Goal: Task Accomplishment & Management: Manage account settings

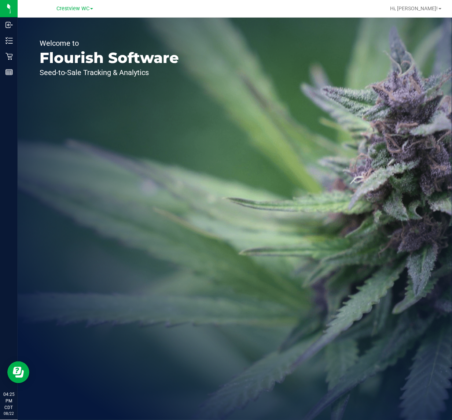
click at [97, 112] on div "Welcome to Flourish Software Seed-to-Sale Tracking & Analytics" at bounding box center [109, 219] width 183 height 403
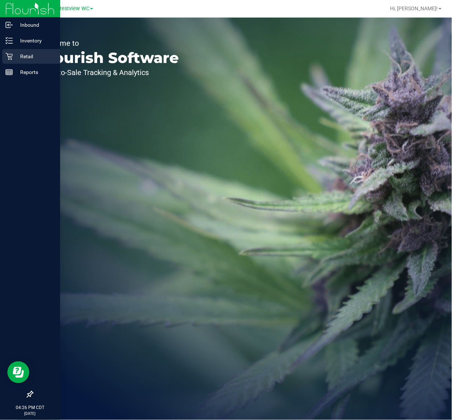
drag, startPoint x: 11, startPoint y: 57, endPoint x: 46, endPoint y: 58, distance: 35.2
click at [11, 58] on icon at bounding box center [8, 56] width 7 height 7
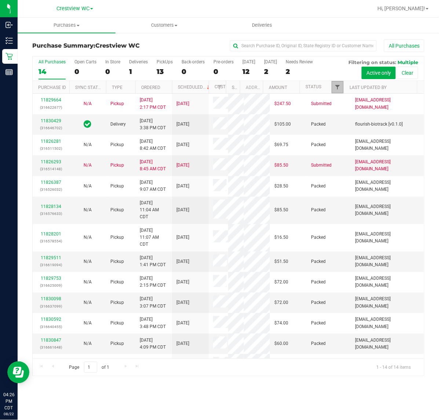
click at [338, 89] on span "Filter" at bounding box center [337, 87] width 6 height 6
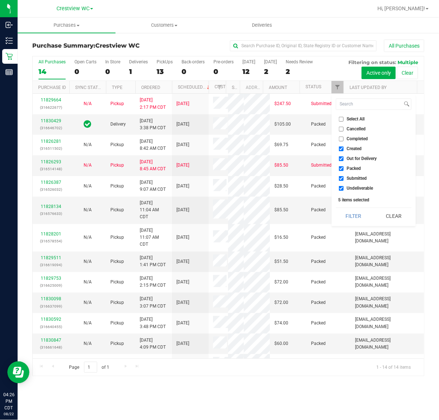
click at [356, 150] on span "Created" at bounding box center [354, 149] width 15 height 4
click at [343, 150] on input "Created" at bounding box center [341, 149] width 5 height 5
checkbox input "false"
click at [356, 157] on span "Out for Delivery" at bounding box center [362, 158] width 30 height 4
click at [343, 157] on input "Out for Delivery" at bounding box center [341, 158] width 5 height 5
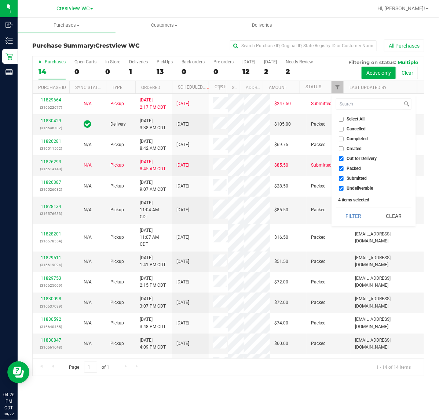
checkbox input "false"
click at [355, 169] on span "Packed" at bounding box center [354, 168] width 14 height 4
click at [343, 169] on input "Packed" at bounding box center [341, 168] width 5 height 5
checkbox input "false"
click at [354, 185] on li "Undeliverable" at bounding box center [373, 189] width 75 height 8
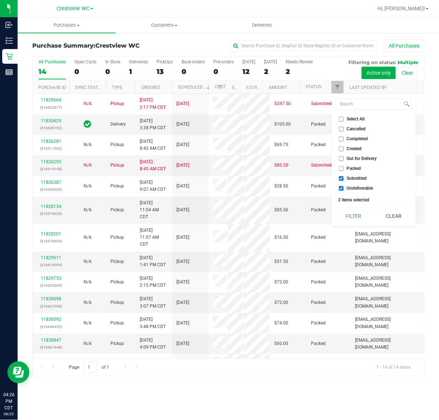
click at [354, 189] on span "Undeliverable" at bounding box center [360, 188] width 26 height 4
click at [343, 189] on input "Undeliverable" at bounding box center [341, 188] width 5 height 5
checkbox input "false"
click at [352, 213] on button "Filter" at bounding box center [353, 216] width 35 height 16
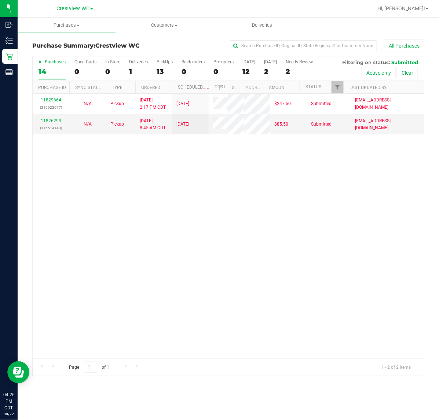
click at [213, 253] on div "11829664 (316622677) N/A Pickup 8/22/2025 2:17 PM CDT 8/23/2025 $247.50 Submitt…" at bounding box center [228, 226] width 391 height 265
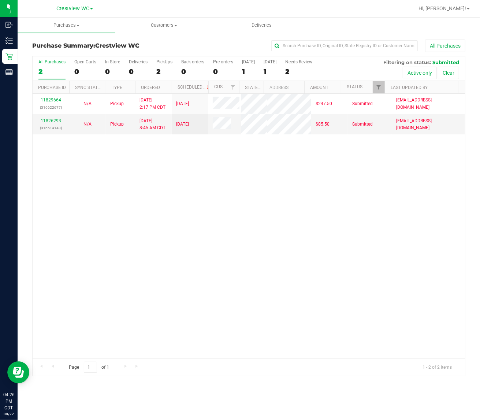
click at [178, 272] on div "11829664 (316622677) N/A Pickup 8/22/2025 2:17 PM CDT 8/23/2025 $247.50 Submitt…" at bounding box center [249, 226] width 433 height 265
click at [93, 211] on div "11829664 (316622677) N/A Pickup 8/22/2025 2:17 PM CDT 8/23/2025 $247.50 Submitt…" at bounding box center [249, 226] width 433 height 265
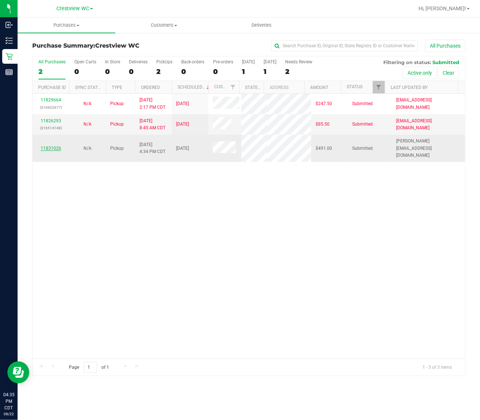
click at [50, 151] on link "11831026" at bounding box center [51, 148] width 21 height 5
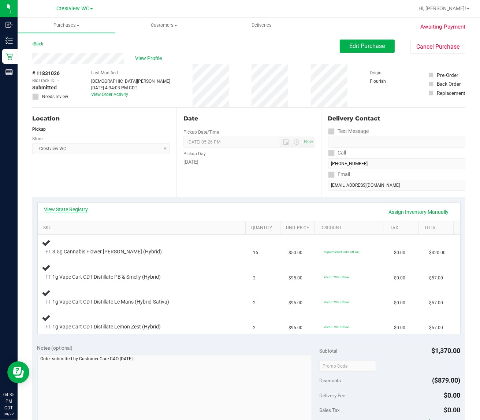
click at [77, 211] on link "View State Registry" at bounding box center [66, 209] width 44 height 7
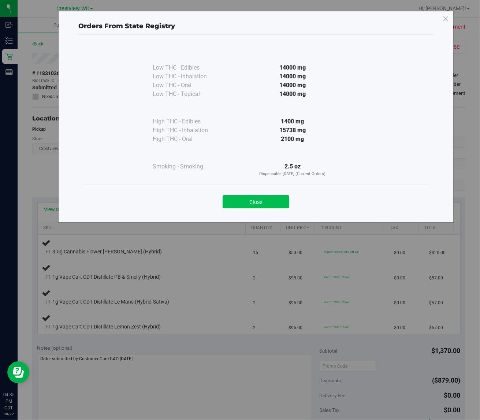
click at [251, 202] on button "Close" at bounding box center [256, 201] width 67 height 13
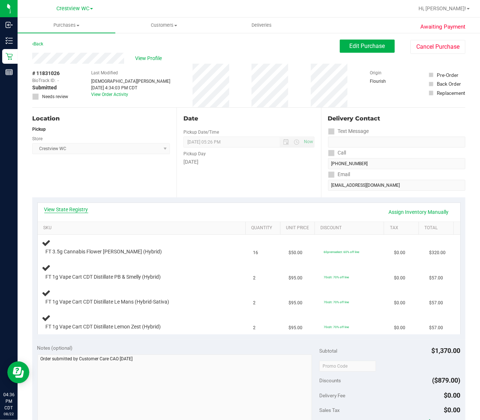
click at [78, 211] on link "View State Registry" at bounding box center [66, 209] width 44 height 7
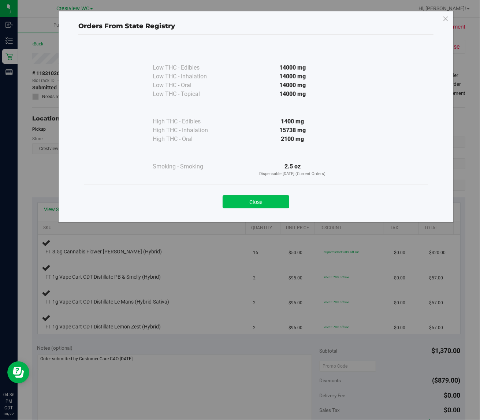
click at [243, 203] on button "Close" at bounding box center [256, 201] width 67 height 13
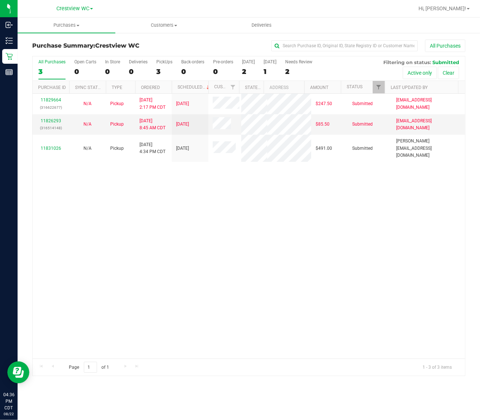
click at [111, 221] on div "11829664 (316622677) N/A Pickup 8/22/2025 2:17 PM CDT 8/23/2025 $247.50 Submitt…" at bounding box center [249, 226] width 433 height 265
click at [160, 314] on div "11829664 (316622677) N/A Pickup 8/22/2025 2:17 PM CDT 8/23/2025 $247.50 Submitt…" at bounding box center [249, 226] width 433 height 265
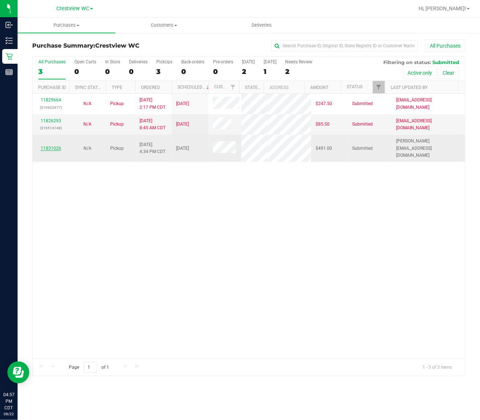
click at [55, 151] on link "11831026" at bounding box center [51, 148] width 21 height 5
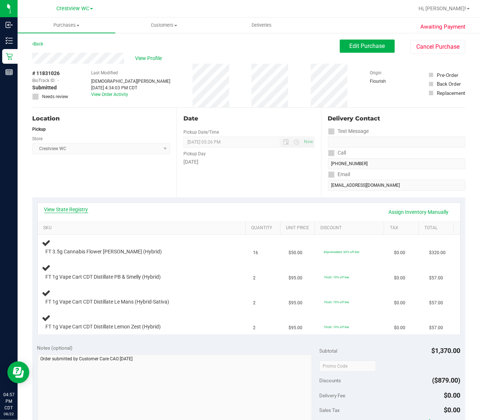
click at [71, 211] on link "View State Registry" at bounding box center [66, 209] width 44 height 7
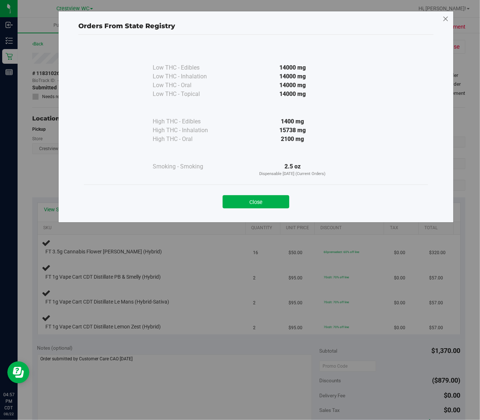
click at [445, 18] on icon at bounding box center [446, 19] width 7 height 12
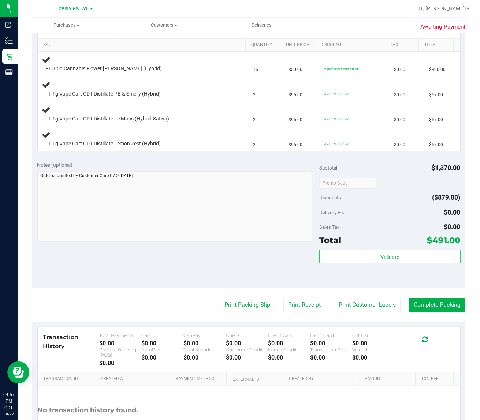
scroll to position [137, 0]
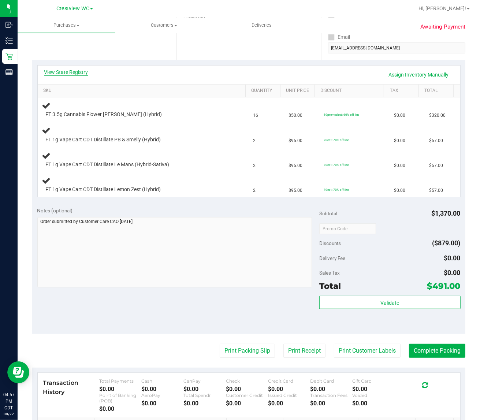
click at [67, 69] on link "View State Registry" at bounding box center [66, 72] width 44 height 7
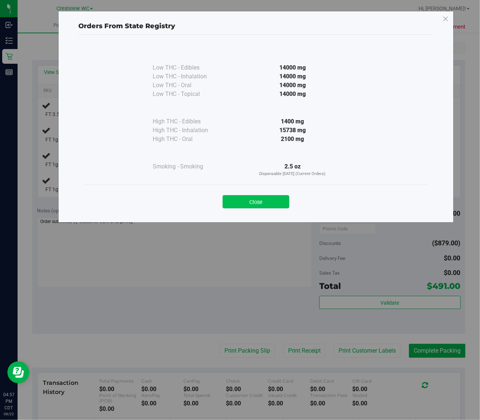
click at [287, 203] on button "Close" at bounding box center [256, 201] width 67 height 13
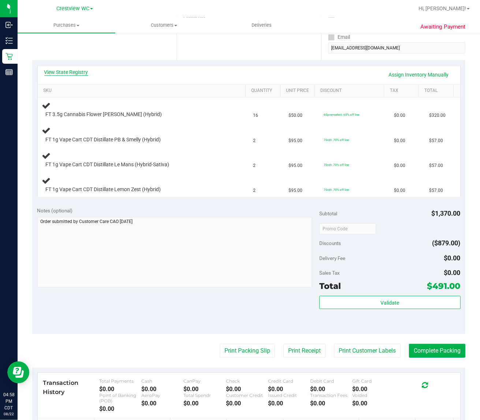
click at [79, 69] on link "View State Registry" at bounding box center [66, 72] width 44 height 7
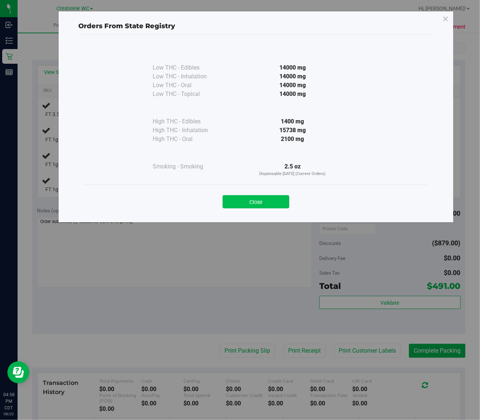
click at [249, 208] on button "Close" at bounding box center [256, 201] width 67 height 13
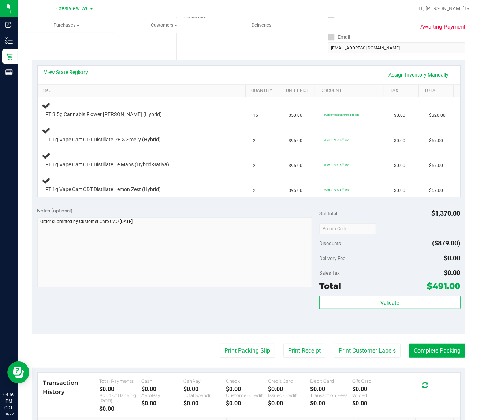
click at [121, 52] on div "Location Pickup Store Crestview WC Select Store Bonita Springs WC Boynton Beach…" at bounding box center [104, 15] width 144 height 90
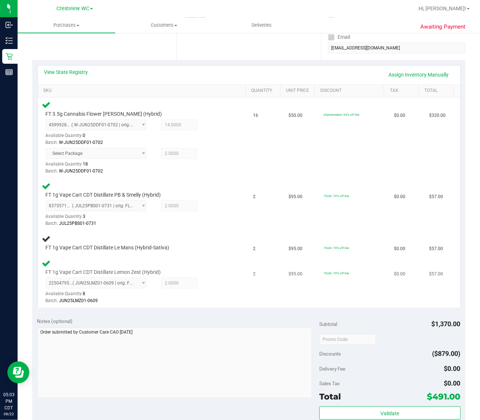
click at [188, 303] on div "Batch: JUN25LMZ01-0609" at bounding box center [137, 301] width 182 height 7
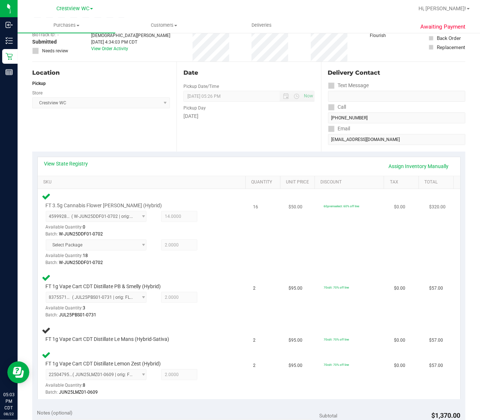
scroll to position [0, 0]
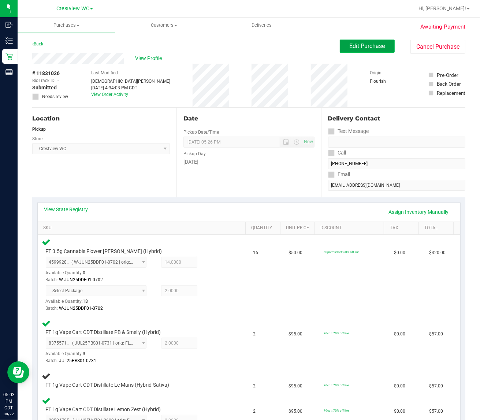
click at [350, 51] on button "Edit Purchase" at bounding box center [367, 46] width 55 height 13
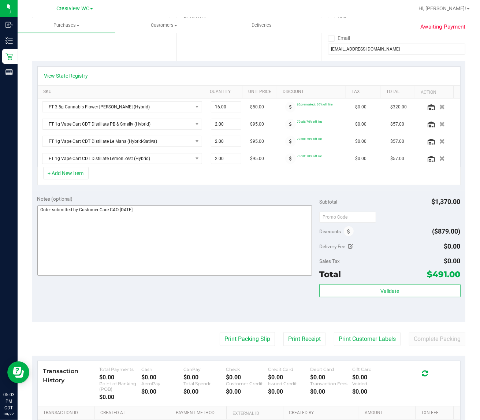
scroll to position [137, 0]
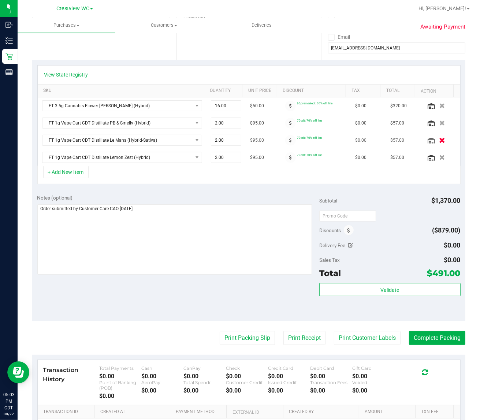
click at [439, 141] on icon "button" at bounding box center [442, 140] width 6 height 5
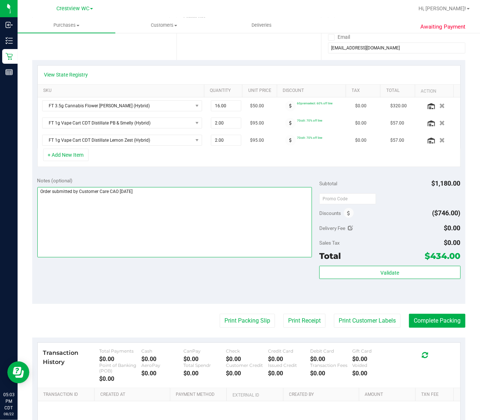
click at [182, 217] on textarea at bounding box center [174, 222] width 275 height 70
click at [186, 232] on textarea at bounding box center [174, 222] width 275 height 70
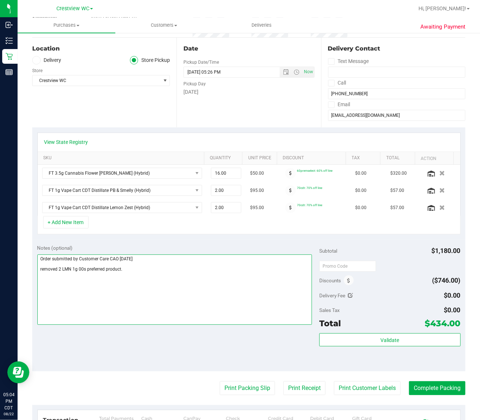
scroll to position [0, 0]
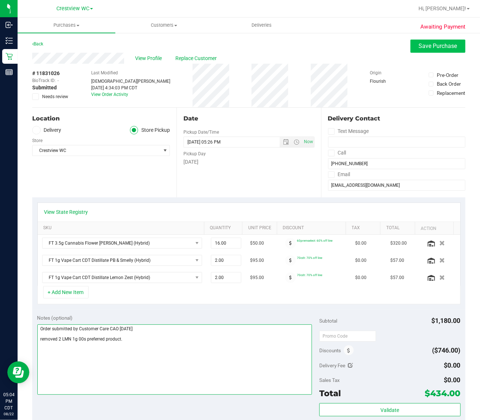
type textarea "Order submitted by Customer Care CAO [DATE] removed 2 LMN 1g 00s preferred prod…"
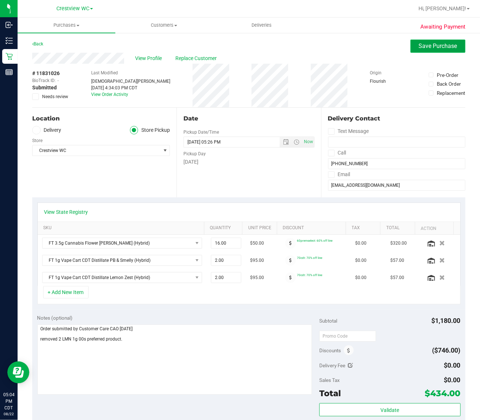
click at [419, 48] on span "Save Purchase" at bounding box center [438, 46] width 38 height 7
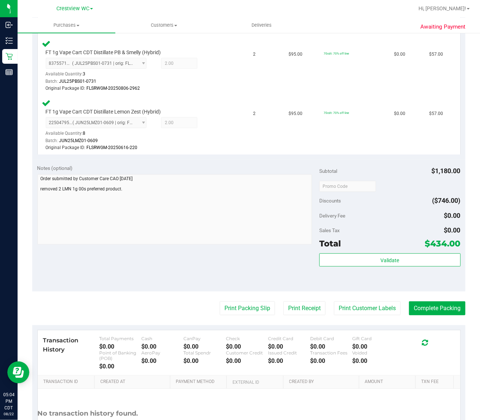
scroll to position [354, 0]
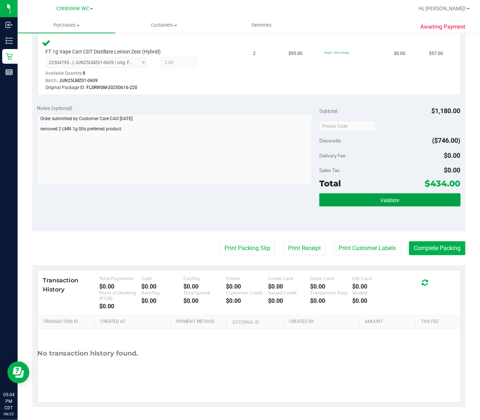
click at [369, 197] on button "Validate" at bounding box center [390, 199] width 141 height 13
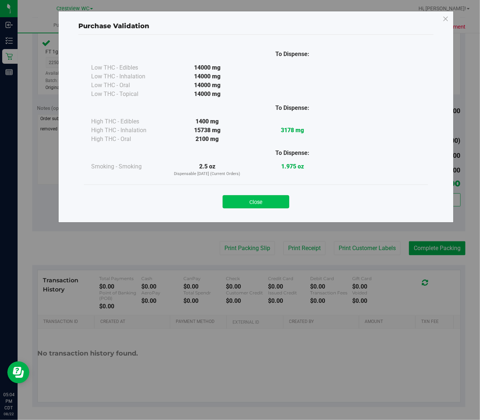
click at [233, 200] on button "Close" at bounding box center [256, 201] width 67 height 13
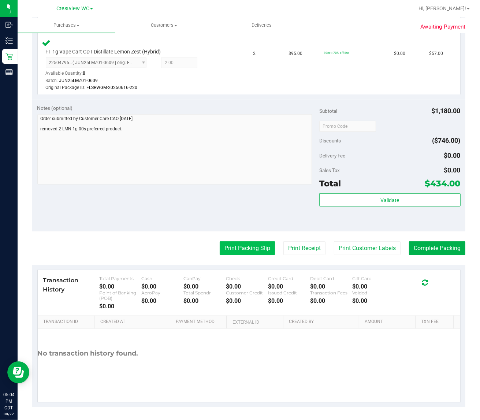
click at [233, 244] on button "Print Packing Slip" at bounding box center [247, 248] width 55 height 14
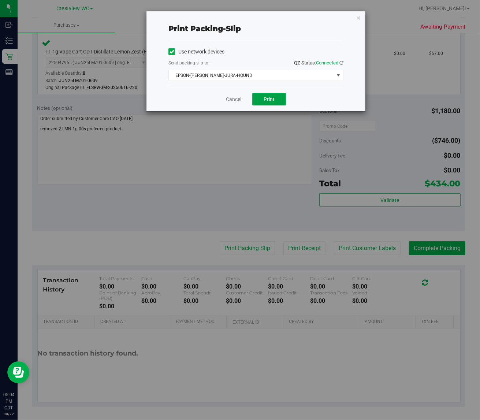
click at [272, 101] on span "Print" at bounding box center [269, 99] width 11 height 6
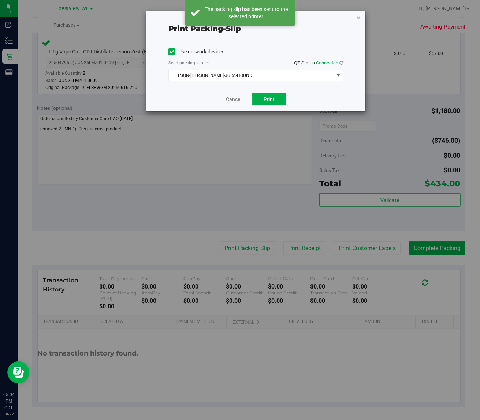
click at [358, 13] on icon "button" at bounding box center [358, 17] width 5 height 9
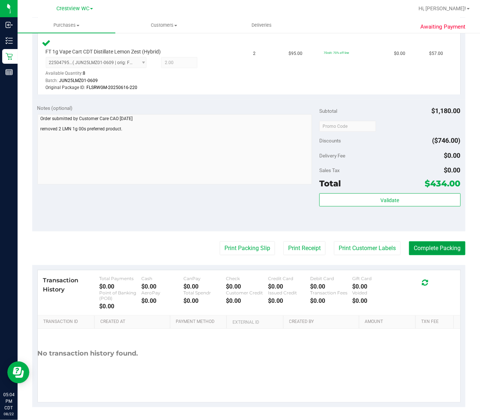
click at [433, 244] on button "Complete Packing" at bounding box center [437, 248] width 56 height 14
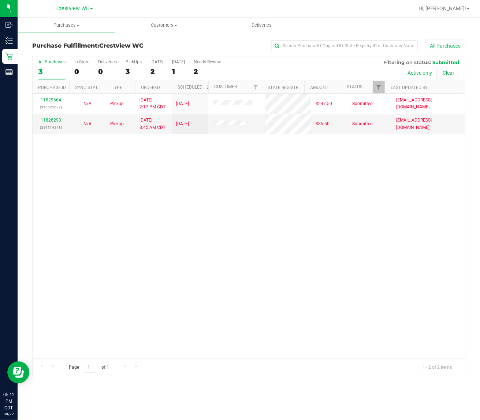
click at [167, 228] on div "11829664 (316622677) N/A Pickup 8/22/2025 2:17 PM CDT 8/23/2025 $247.50 Submitt…" at bounding box center [249, 226] width 433 height 265
click at [106, 199] on div "11829664 (316622677) N/A Pickup 8/22/2025 2:17 PM CDT 8/23/2025 $247.50 Submitt…" at bounding box center [249, 226] width 433 height 265
click at [206, 331] on div "11829664 (316622677) N/A Pickup 8/22/2025 2:17 PM CDT 8/23/2025 $247.50 Submitt…" at bounding box center [249, 226] width 433 height 265
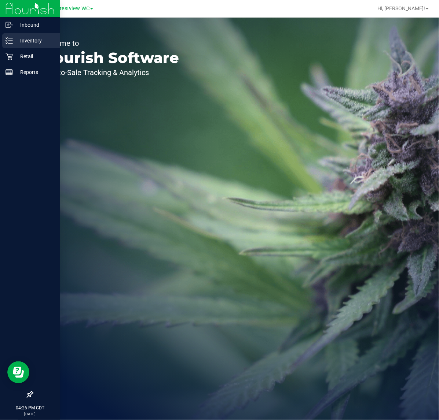
click at [10, 38] on line at bounding box center [10, 38] width 4 height 0
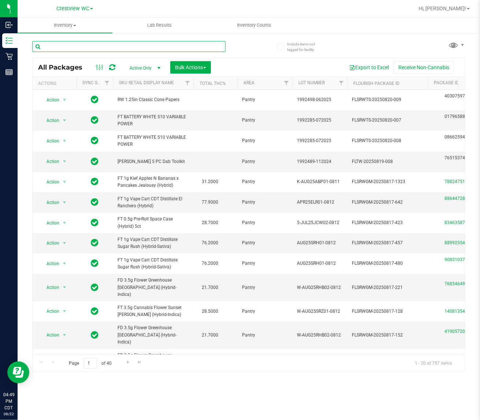
click at [139, 41] on input "text" at bounding box center [128, 46] width 193 height 11
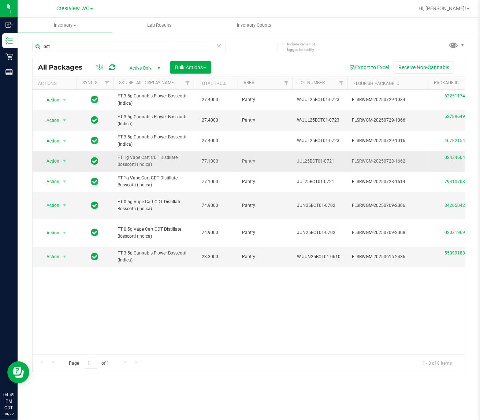
drag, startPoint x: 165, startPoint y: 165, endPoint x: 111, endPoint y: 156, distance: 54.9
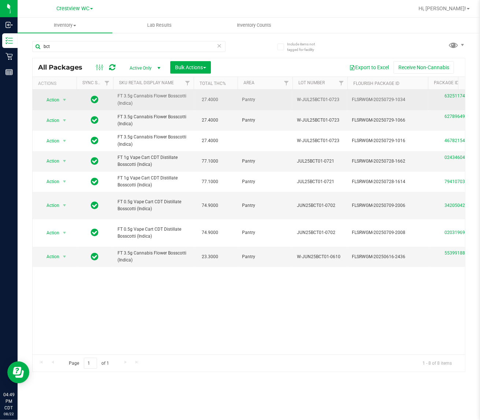
copy tr "FT 1g Vape Cart CDT Distillate Bosscotti (Indica)"
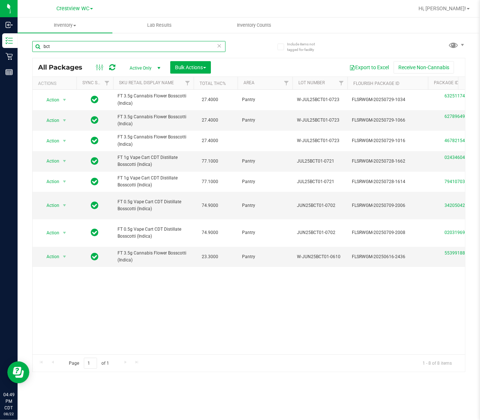
click at [108, 46] on input "bct" at bounding box center [128, 46] width 193 height 11
paste input "FT 1g Vape Cart CDT Distillate Bosscotti (Indica)"
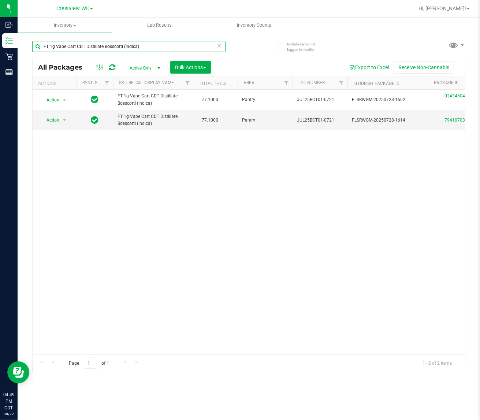
click at [167, 44] on input "FT 1g Vape Cart CDT Distillate Bosscotti (Indica)" at bounding box center [128, 46] width 193 height 11
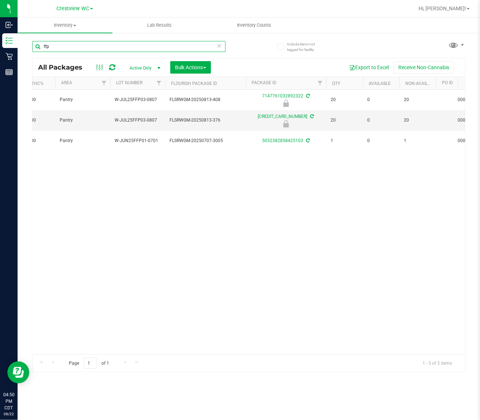
scroll to position [0, 182]
click at [76, 40] on div "ffp" at bounding box center [140, 45] width 217 height 23
click at [79, 41] on input "ffp" at bounding box center [128, 46] width 193 height 11
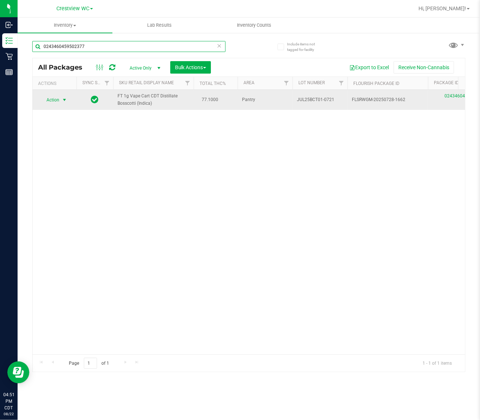
type input "0243460459502377"
click at [63, 100] on span "select" at bounding box center [65, 100] width 6 height 6
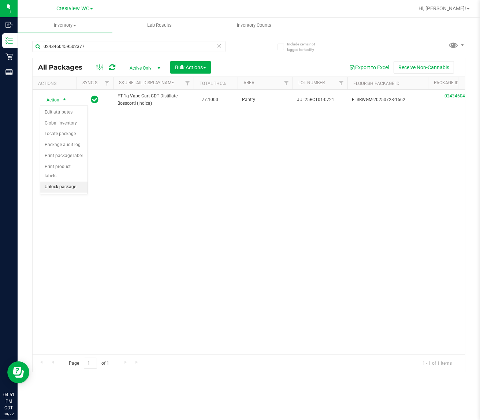
click at [74, 182] on li "Unlock package" at bounding box center [63, 187] width 47 height 11
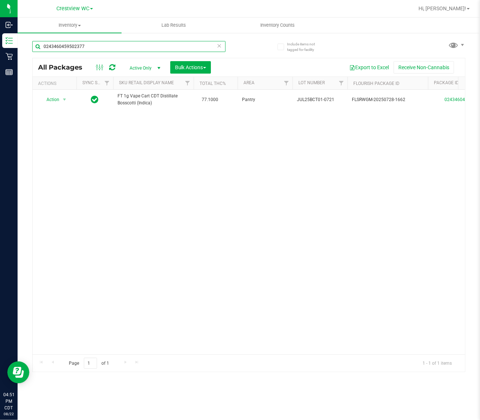
click at [104, 43] on input "0243460459502377" at bounding box center [128, 46] width 193 height 11
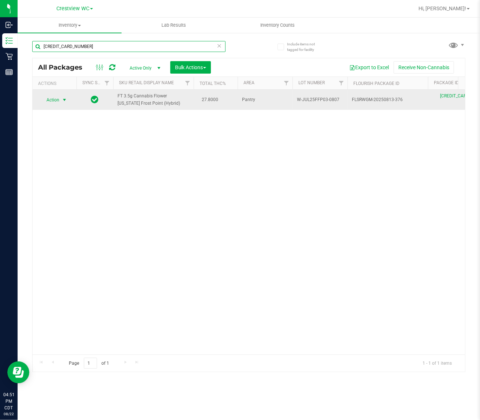
type input "[CREDIT_CARD_NUMBER]"
click at [53, 103] on span "Action" at bounding box center [50, 100] width 20 height 10
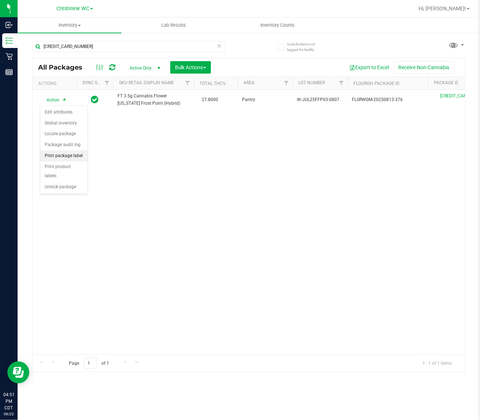
click at [73, 158] on li "Print package label" at bounding box center [63, 156] width 47 height 11
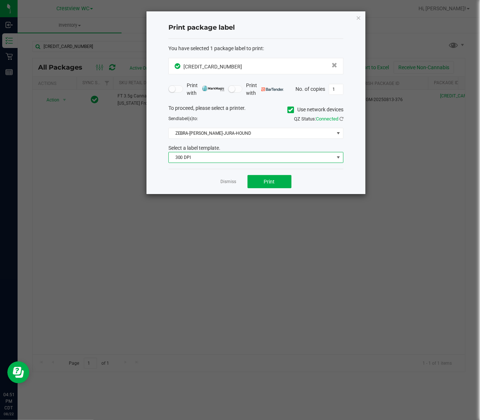
click at [271, 160] on span "300 DPI" at bounding box center [251, 157] width 165 height 10
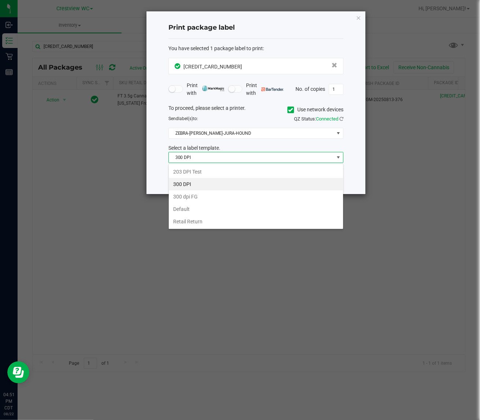
scroll to position [11, 175]
click at [230, 169] on li "203 DPI Test" at bounding box center [256, 172] width 174 height 12
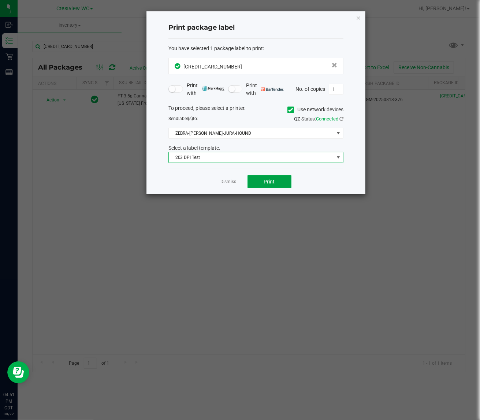
click at [283, 188] on button "Print" at bounding box center [270, 181] width 44 height 13
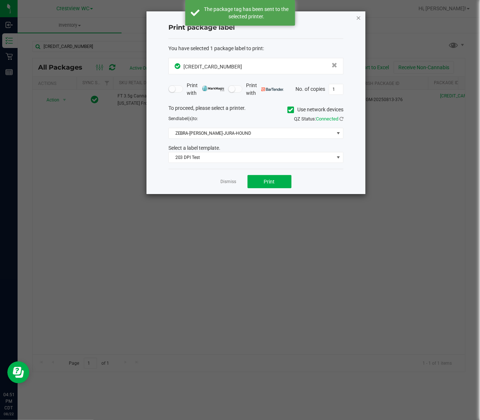
click at [359, 15] on icon "button" at bounding box center [358, 17] width 5 height 9
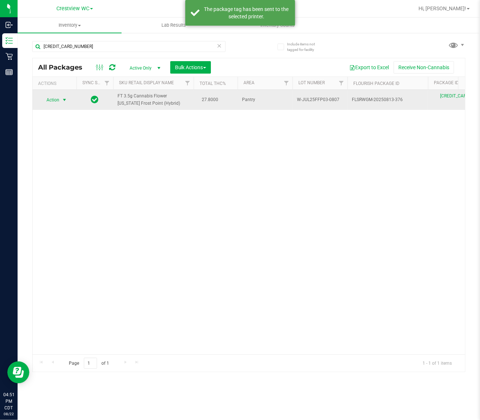
click at [58, 102] on span "Action" at bounding box center [50, 100] width 20 height 10
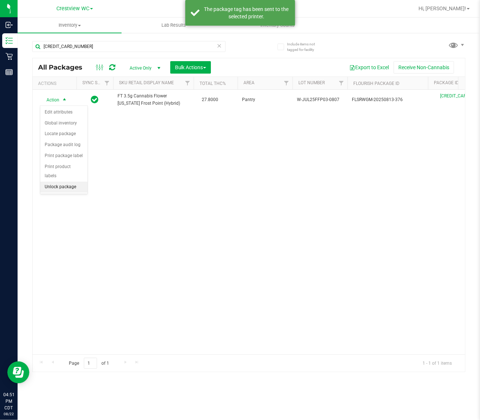
click at [69, 182] on li "Unlock package" at bounding box center [63, 187] width 47 height 11
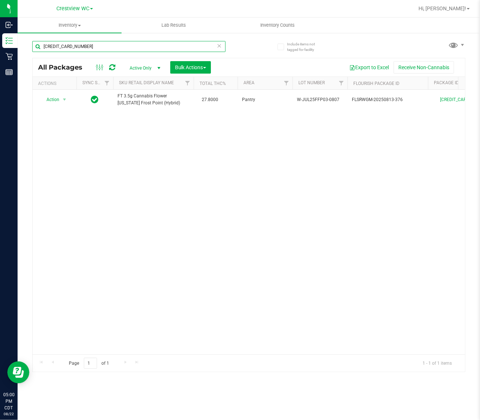
click at [128, 47] on input "[CREDIT_CARD_NUMBER]" at bounding box center [128, 46] width 193 height 11
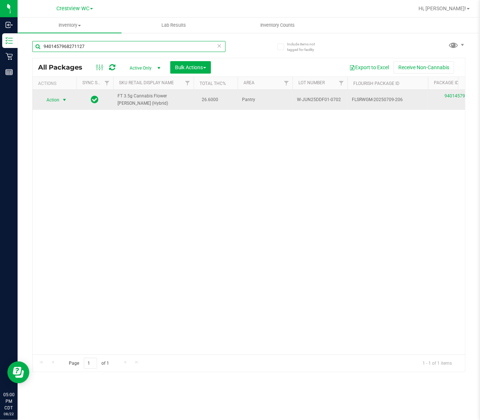
type input "9401457968271127"
click at [64, 103] on span "select" at bounding box center [64, 100] width 9 height 10
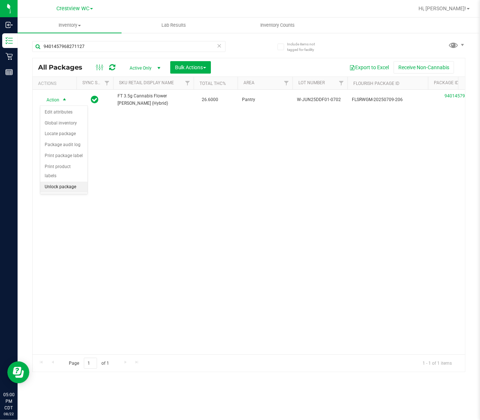
click at [68, 182] on li "Unlock package" at bounding box center [63, 187] width 47 height 11
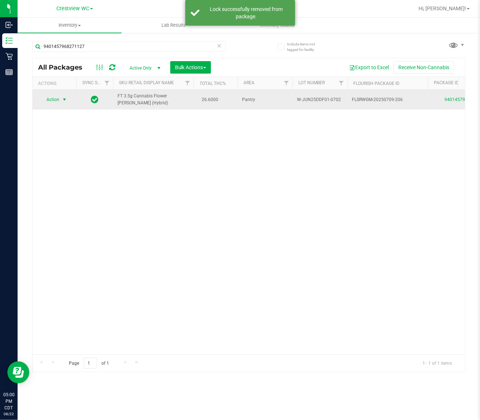
click at [63, 102] on span "select" at bounding box center [65, 100] width 6 height 6
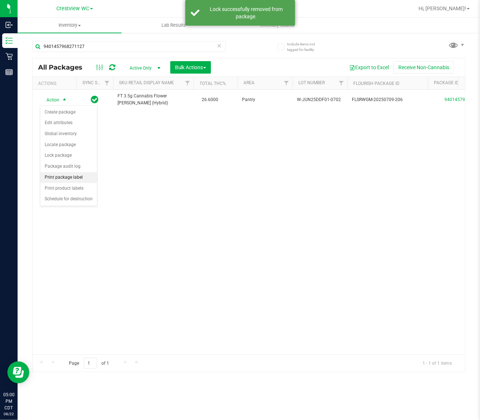
click at [66, 174] on li "Print package label" at bounding box center [68, 177] width 57 height 11
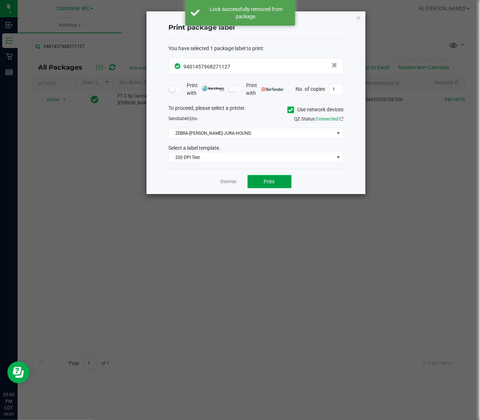
click at [275, 178] on button "Print" at bounding box center [270, 181] width 44 height 13
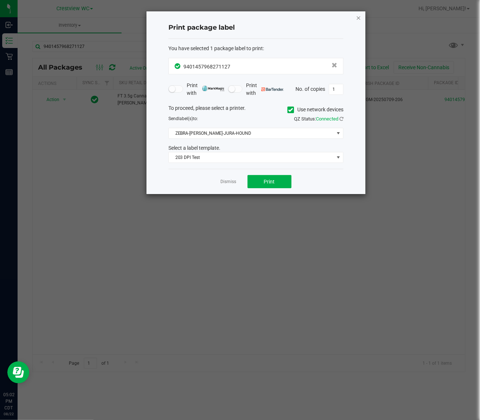
click at [358, 17] on icon "button" at bounding box center [358, 17] width 5 height 9
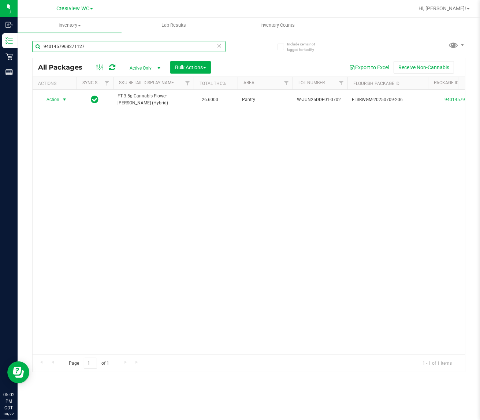
click at [132, 46] on input "9401457968271127" at bounding box center [128, 46] width 193 height 11
type input "9"
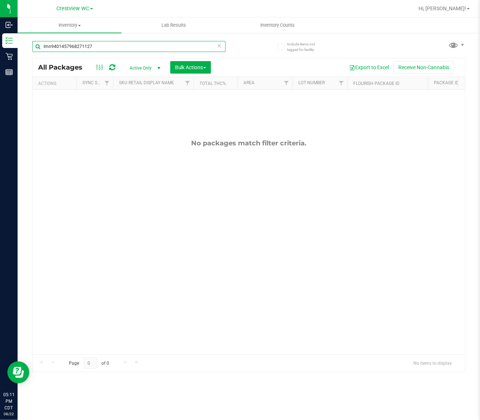
click at [133, 43] on input "lmn9401457968271127" at bounding box center [128, 46] width 193 height 11
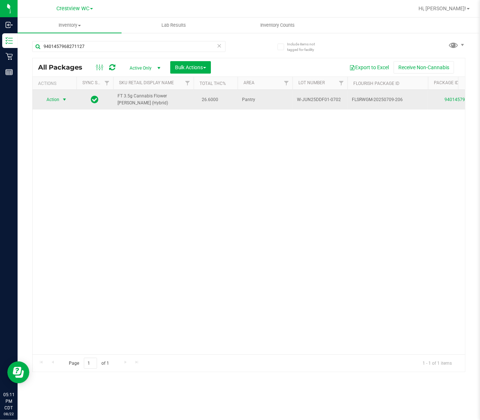
click at [63, 100] on span "select" at bounding box center [65, 100] width 6 height 6
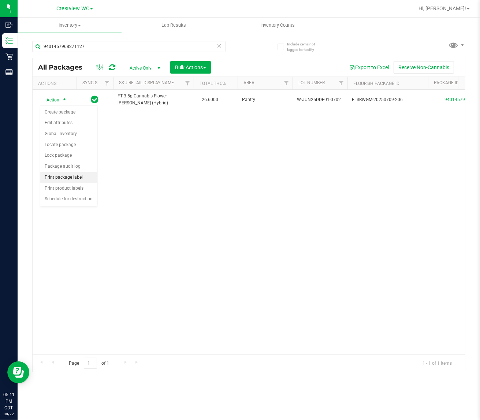
click at [75, 178] on li "Print package label" at bounding box center [68, 177] width 57 height 11
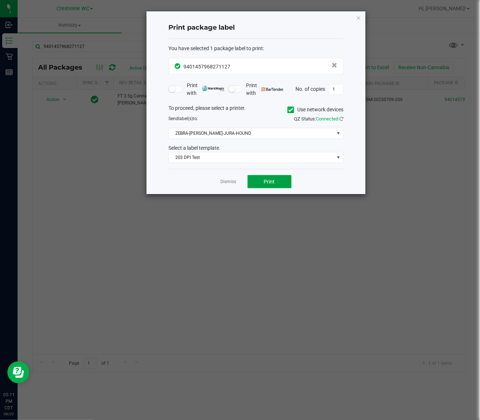
click at [277, 178] on button "Print" at bounding box center [270, 181] width 44 height 13
click at [356, 18] on icon "button" at bounding box center [358, 17] width 5 height 9
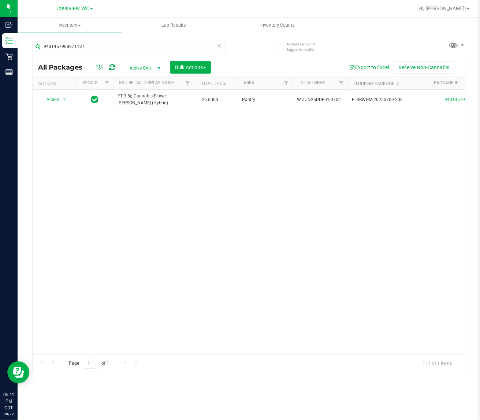
click at [160, 185] on div "Action Action Create package Edit attributes Global inventory Locate package Lo…" at bounding box center [249, 222] width 433 height 265
click at [271, 221] on div "Action Action Create package Edit attributes Global inventory Locate package Lo…" at bounding box center [249, 222] width 433 height 265
click at [123, 44] on input "9401457968271127" at bounding box center [128, 46] width 193 height 11
type input "9"
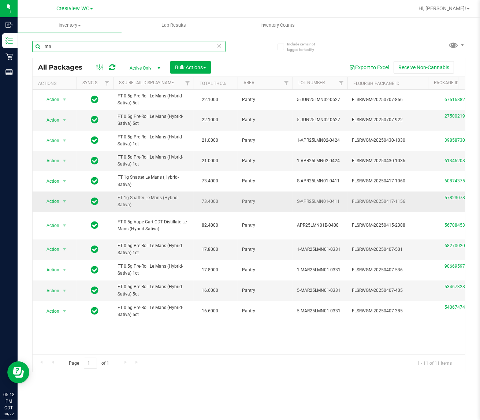
type input "lmn"
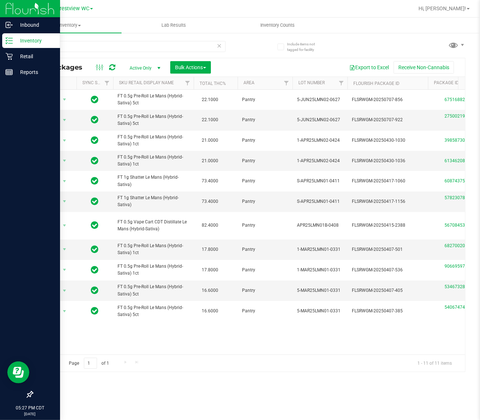
click at [13, 42] on p "Inventory" at bounding box center [35, 40] width 44 height 9
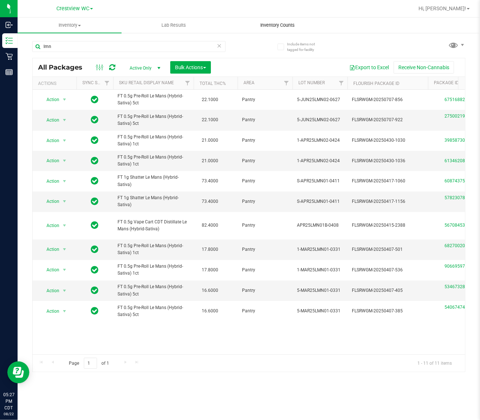
click at [278, 26] on span "Inventory Counts" at bounding box center [278, 25] width 54 height 7
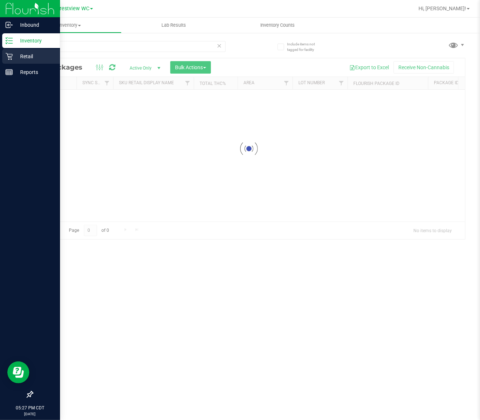
click at [10, 54] on icon at bounding box center [8, 56] width 7 height 7
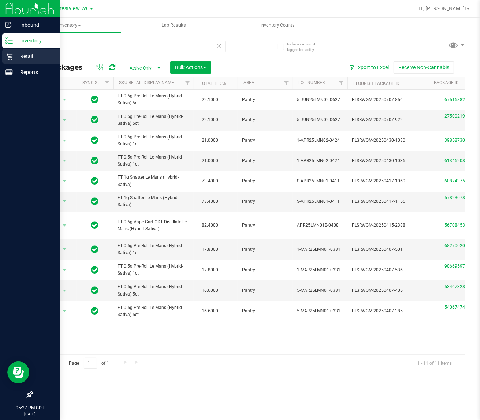
click at [14, 52] on p "Retail" at bounding box center [35, 56] width 44 height 9
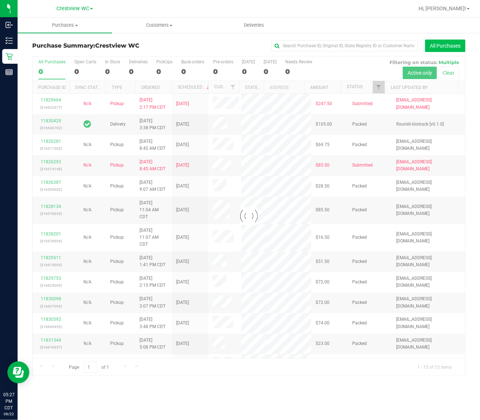
click at [450, 46] on button "All Purchases" at bounding box center [445, 46] width 40 height 12
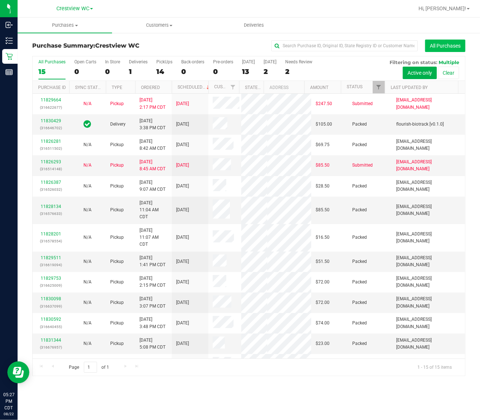
click at [437, 42] on button "All Purchases" at bounding box center [445, 46] width 40 height 12
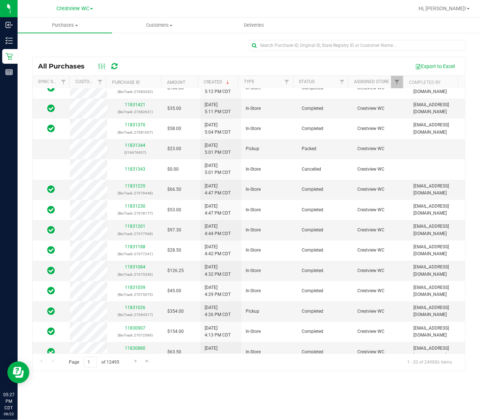
scroll to position [137, 0]
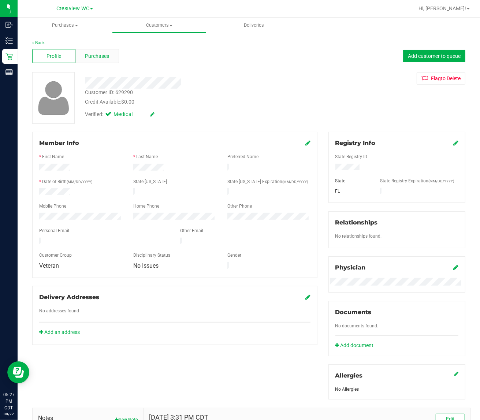
click at [99, 55] on span "Purchases" at bounding box center [97, 56] width 24 height 8
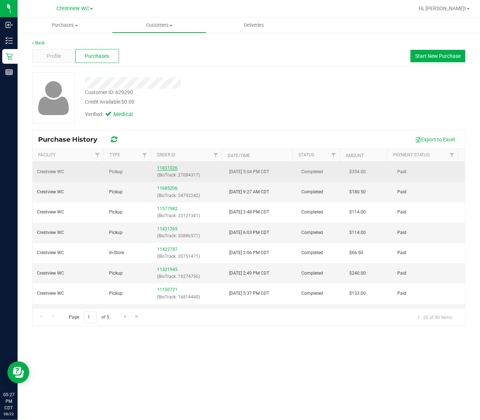
click at [157, 169] on link "11831026" at bounding box center [167, 168] width 21 height 5
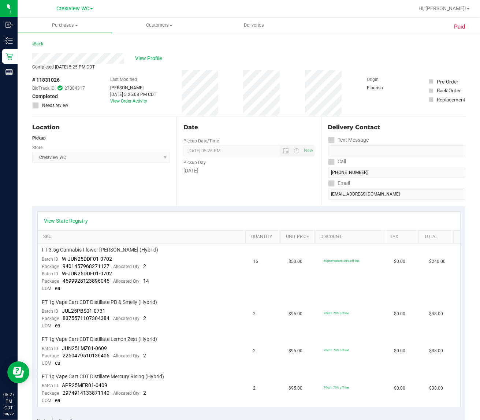
scroll to position [46, 0]
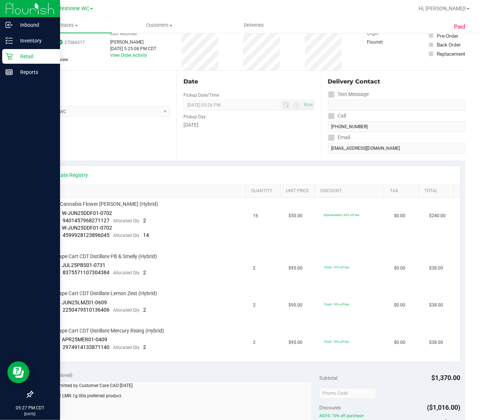
click at [14, 56] on p "Retail" at bounding box center [35, 56] width 44 height 9
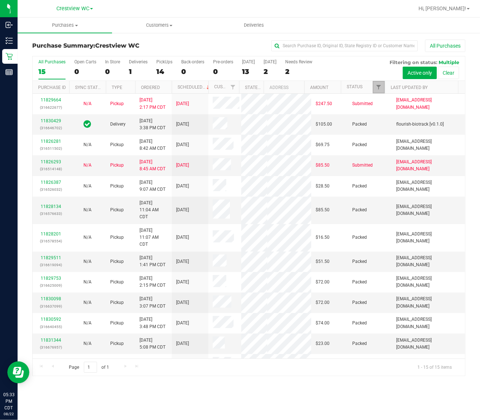
click at [374, 86] on link "Filter" at bounding box center [379, 87] width 12 height 12
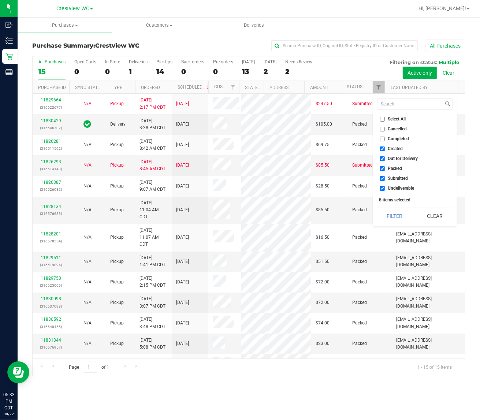
click at [394, 150] on span "Created" at bounding box center [395, 149] width 15 height 4
click at [385, 150] on input "Created" at bounding box center [382, 149] width 5 height 5
checkbox input "false"
click at [396, 159] on span "Out for Delivery" at bounding box center [403, 158] width 30 height 4
click at [385, 159] on input "Out for Delivery" at bounding box center [382, 158] width 5 height 5
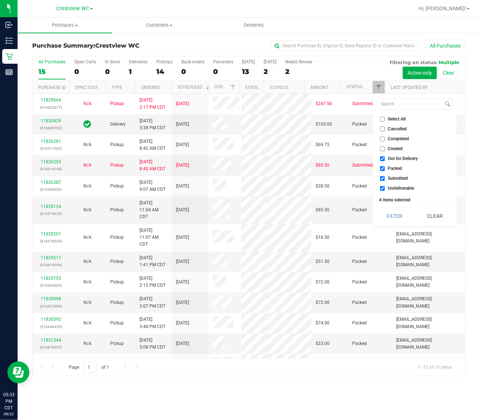
checkbox input "false"
click at [396, 180] on span "Submitted" at bounding box center [398, 178] width 20 height 4
click at [385, 180] on input "Submitted" at bounding box center [382, 178] width 5 height 5
checkbox input "false"
click at [398, 189] on span "Undeliverable" at bounding box center [401, 188] width 26 height 4
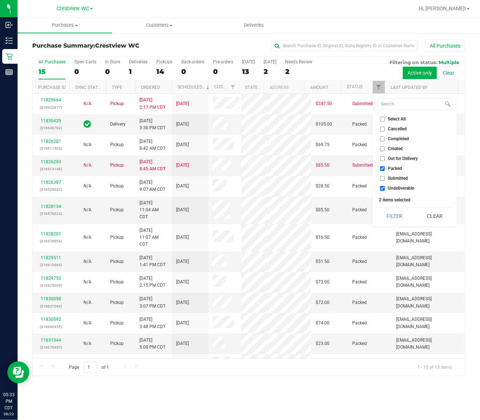
click at [385, 189] on input "Undeliverable" at bounding box center [382, 188] width 5 height 5
checkbox input "false"
click at [392, 224] on td "[EMAIL_ADDRESS][DOMAIN_NAME]" at bounding box center [428, 210] width 73 height 27
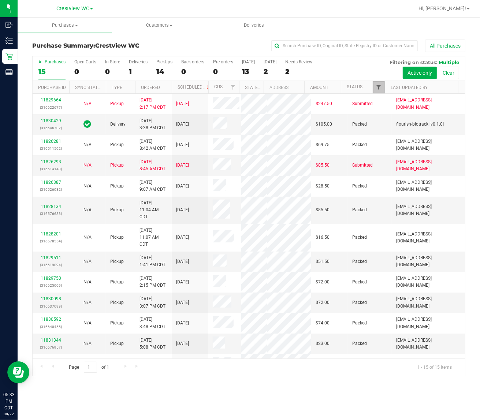
click at [380, 90] on span "Filter" at bounding box center [379, 87] width 6 height 6
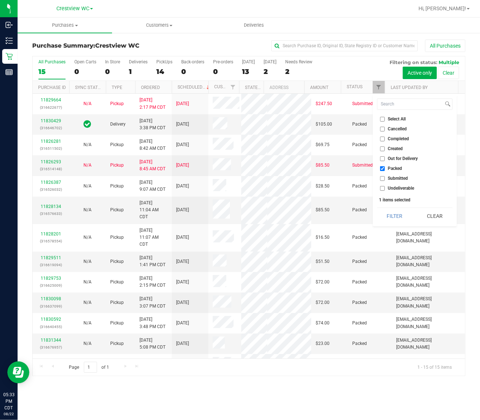
click at [393, 172] on li "Packed" at bounding box center [414, 169] width 75 height 8
click at [395, 176] on span "Submitted" at bounding box center [398, 178] width 20 height 4
click at [385, 176] on input "Submitted" at bounding box center [382, 178] width 5 height 5
checkbox input "true"
click at [392, 217] on button "Filter" at bounding box center [394, 216] width 35 height 16
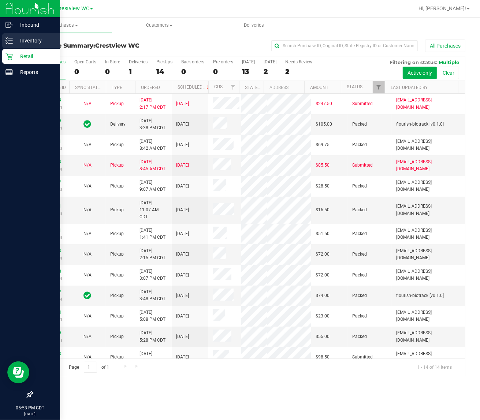
click at [6, 42] on icon at bounding box center [8, 40] width 7 height 7
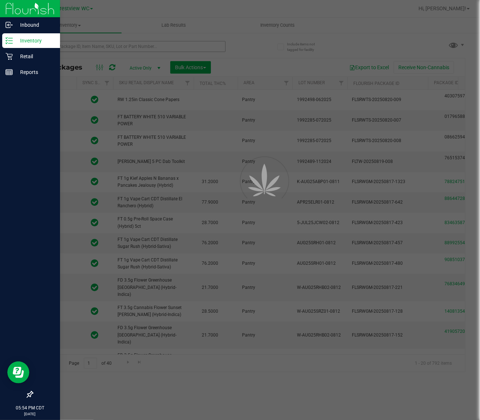
click at [193, 45] on div at bounding box center [240, 210] width 480 height 420
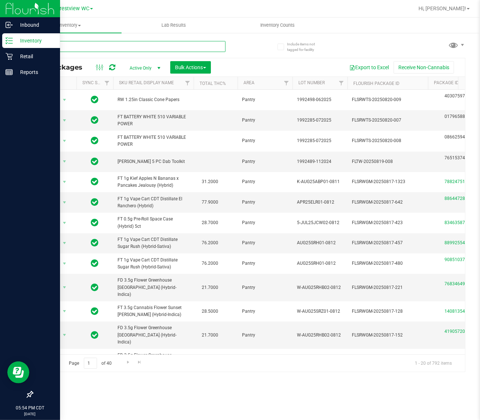
click at [193, 45] on input "text" at bounding box center [128, 46] width 193 height 11
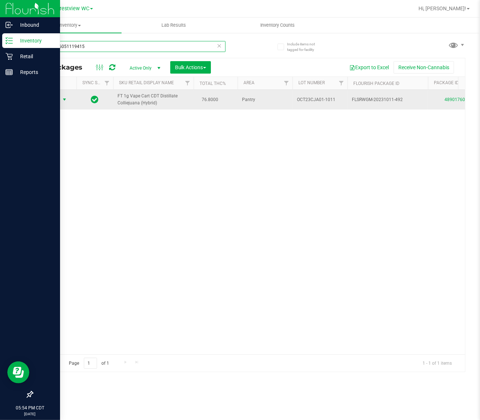
type input "4890176051119415"
click at [62, 100] on span "select" at bounding box center [65, 100] width 6 height 6
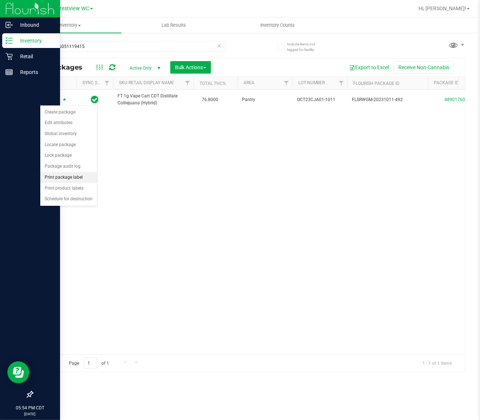
click at [72, 176] on li "Print package label" at bounding box center [68, 177] width 57 height 11
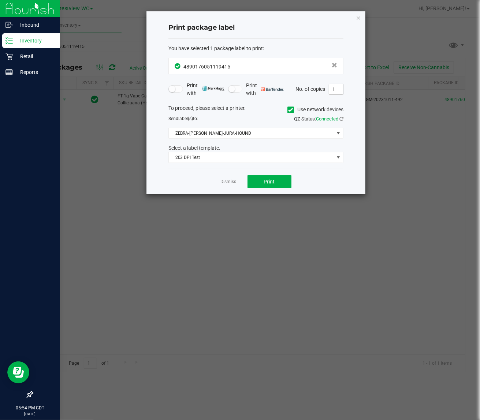
click at [340, 88] on input "1" at bounding box center [336, 89] width 14 height 10
type input "2"
click at [287, 184] on button "Print" at bounding box center [270, 181] width 44 height 13
click at [358, 19] on icon "button" at bounding box center [358, 17] width 5 height 9
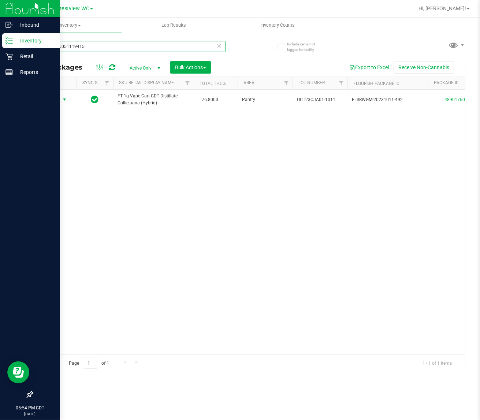
click at [110, 50] on input "4890176051119415" at bounding box center [128, 46] width 193 height 11
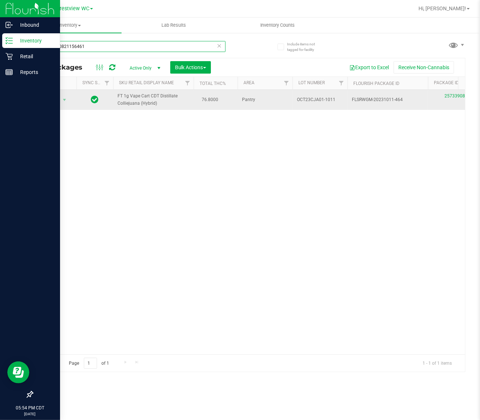
type input "2573390821156461"
click at [63, 104] on span "select" at bounding box center [64, 100] width 9 height 10
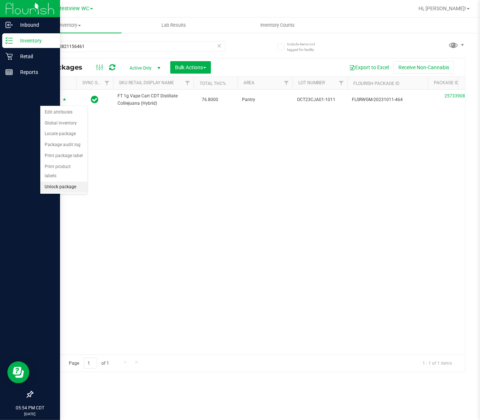
click at [58, 182] on li "Unlock package" at bounding box center [63, 187] width 47 height 11
